Goal: Task Accomplishment & Management: Manage account settings

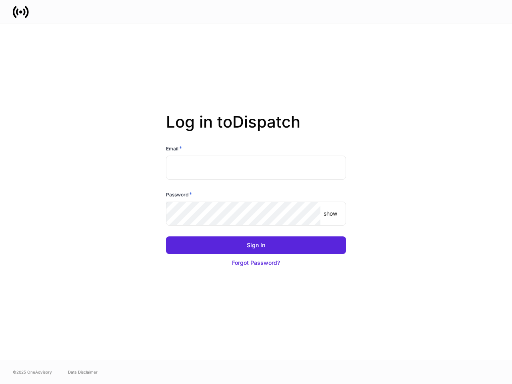
click at [256, 192] on div "Password *" at bounding box center [256, 196] width 180 height 11
click at [256, 168] on input "text" at bounding box center [256, 168] width 180 height 24
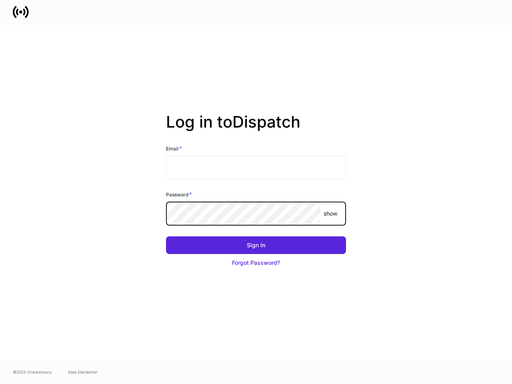
click at [331, 214] on p "show" at bounding box center [331, 214] width 14 height 8
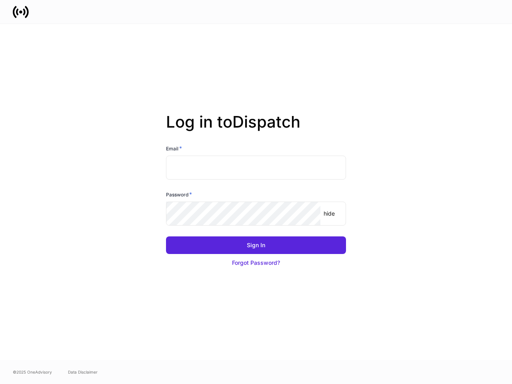
click at [256, 245] on div "Sign In" at bounding box center [256, 245] width 18 height 8
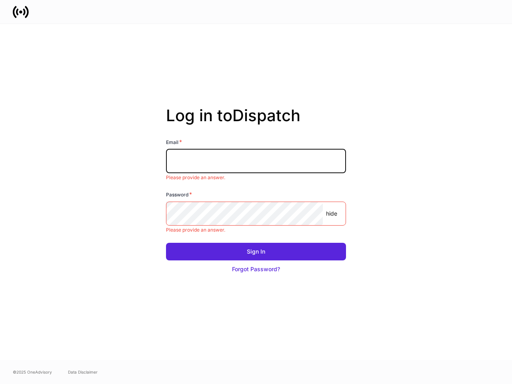
click at [256, 263] on button "Forgot Password?" at bounding box center [256, 270] width 180 height 18
